Goal: Task Accomplishment & Management: Manage account settings

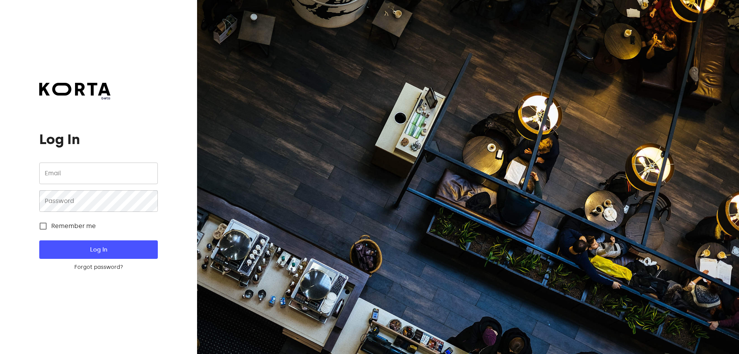
click at [94, 179] on input "email" at bounding box center [98, 173] width 118 height 22
click at [91, 177] on input "email" at bounding box center [98, 173] width 118 height 22
type input "[EMAIL_ADDRESS][DOMAIN_NAME]"
click at [39, 240] on button "Log In" at bounding box center [98, 249] width 118 height 18
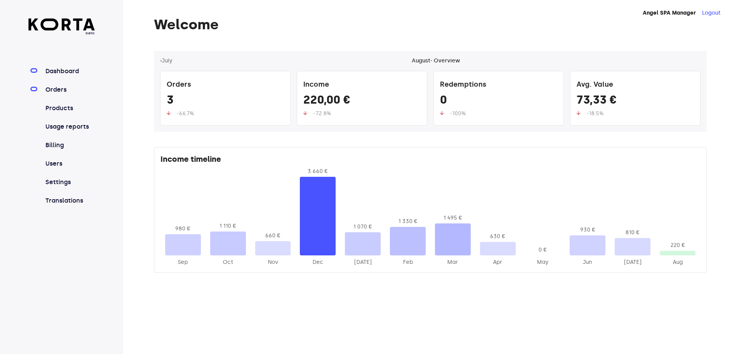
click at [56, 89] on link "Orders" at bounding box center [69, 89] width 51 height 9
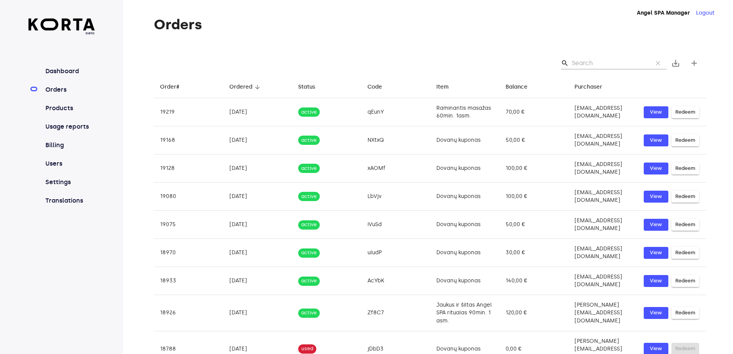
click at [598, 62] on input "Search" at bounding box center [609, 63] width 75 height 12
paste input "qwkhh"
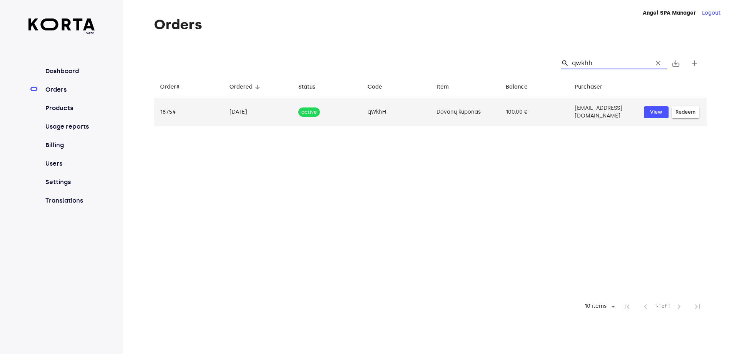
type input "qwkhh"
click at [362, 112] on td "qWkhH" at bounding box center [396, 112] width 69 height 28
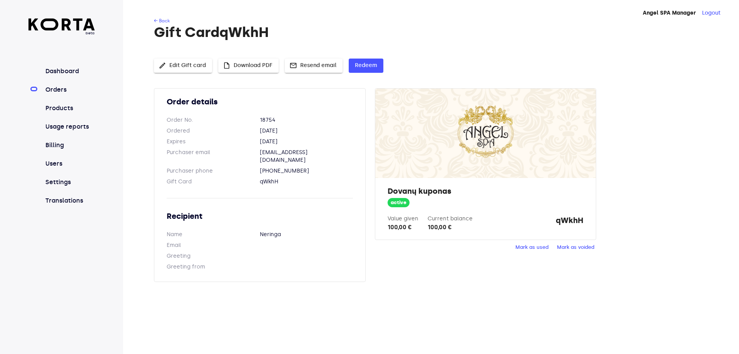
click at [526, 244] on span "Mark as used" at bounding box center [532, 247] width 33 height 9
